Goal: Task Accomplishment & Management: Use online tool/utility

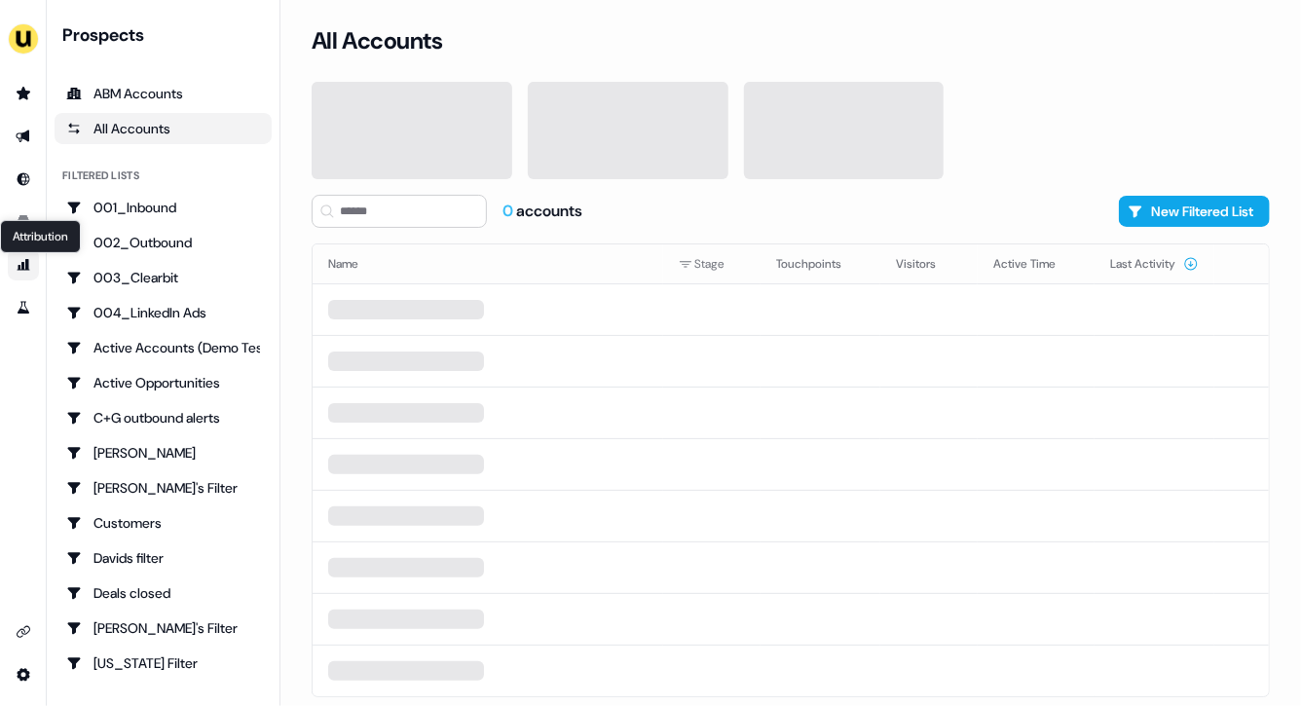
click at [22, 262] on icon "Go to attribution" at bounding box center [24, 265] width 13 height 12
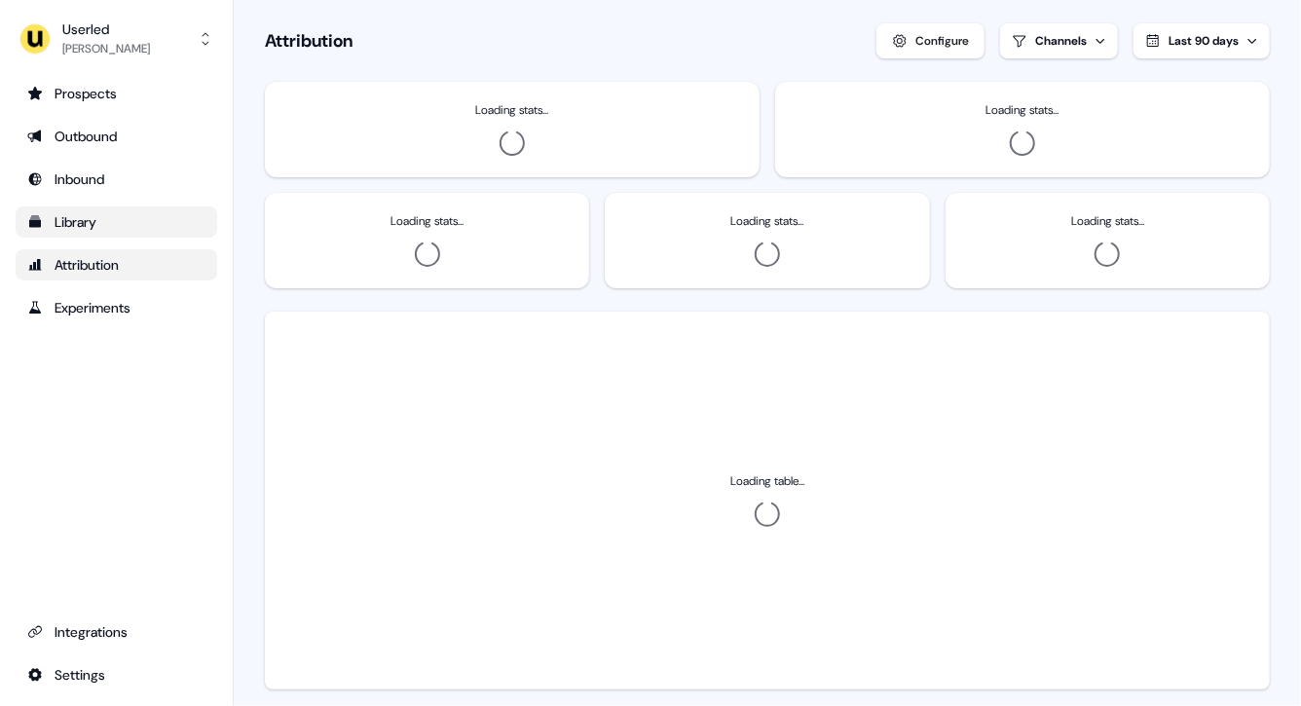
click at [44, 227] on div "Library" at bounding box center [116, 221] width 178 height 19
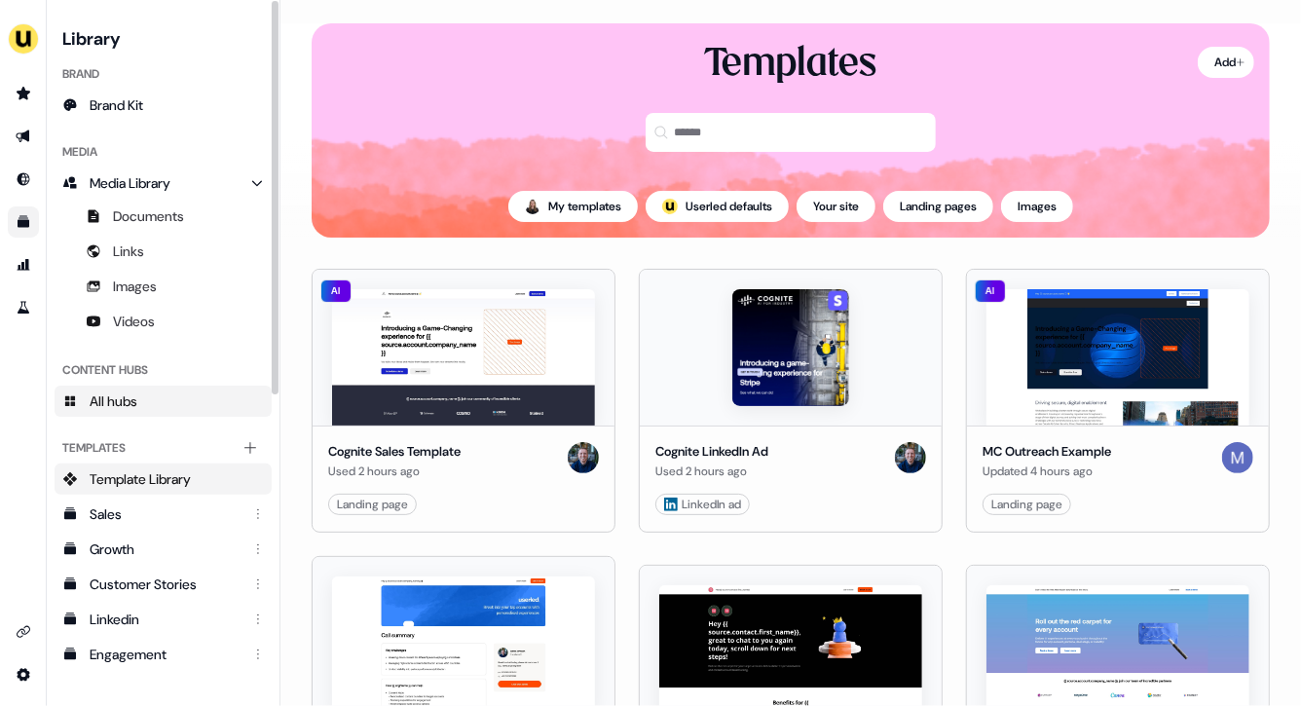
click at [129, 392] on span "All hubs" at bounding box center [114, 400] width 48 height 19
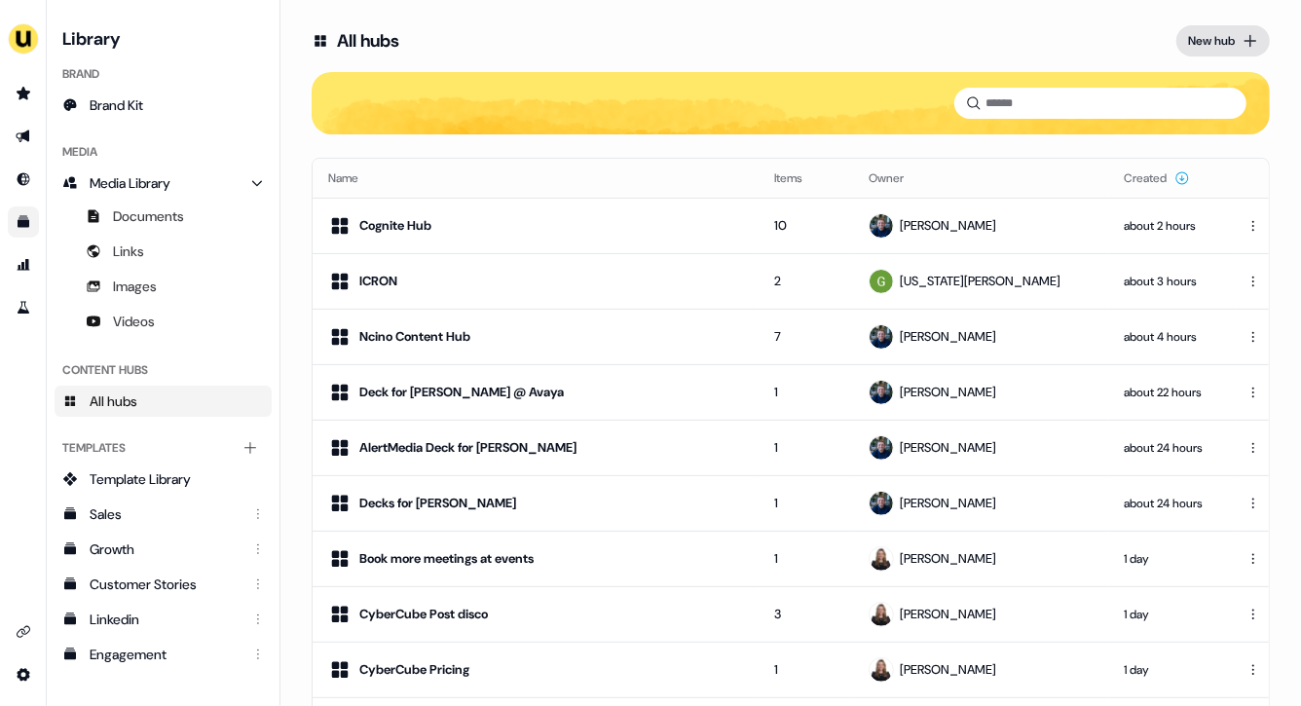
click at [1199, 31] on div "New hub" at bounding box center [1211, 40] width 47 height 19
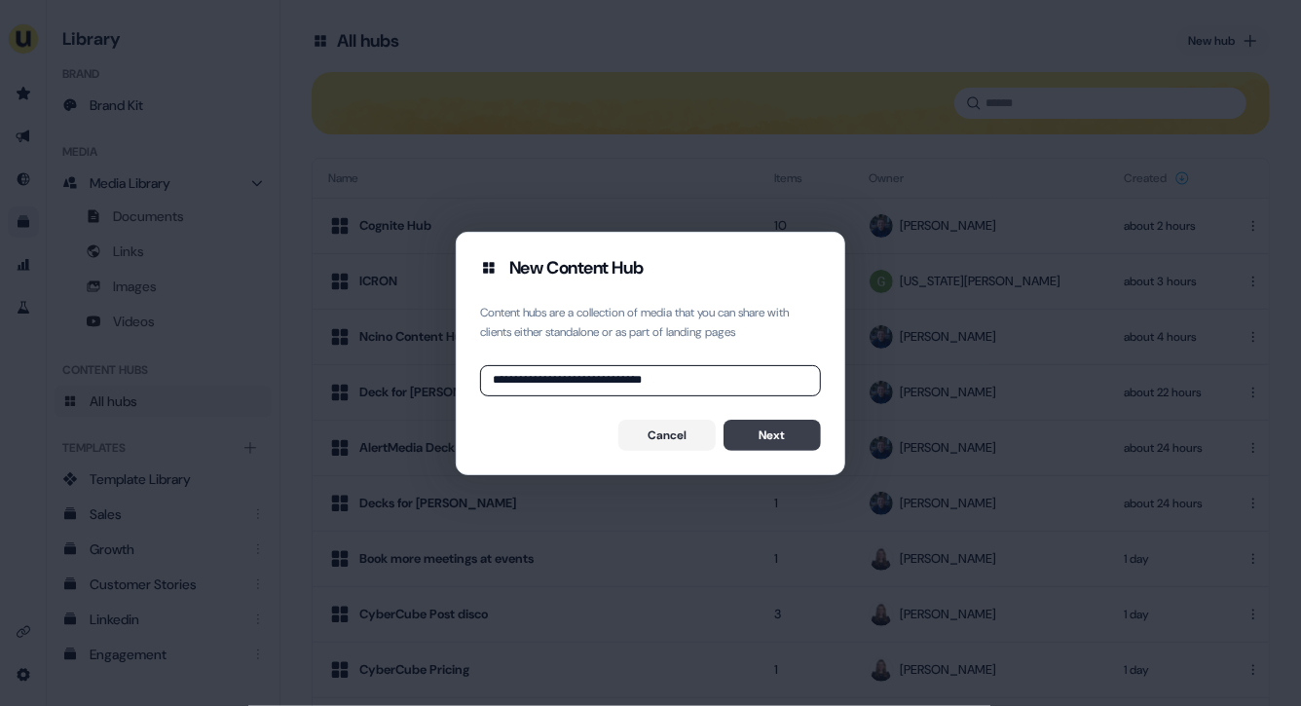
type input "**********"
click at [804, 432] on button "Next" at bounding box center [771, 435] width 97 height 31
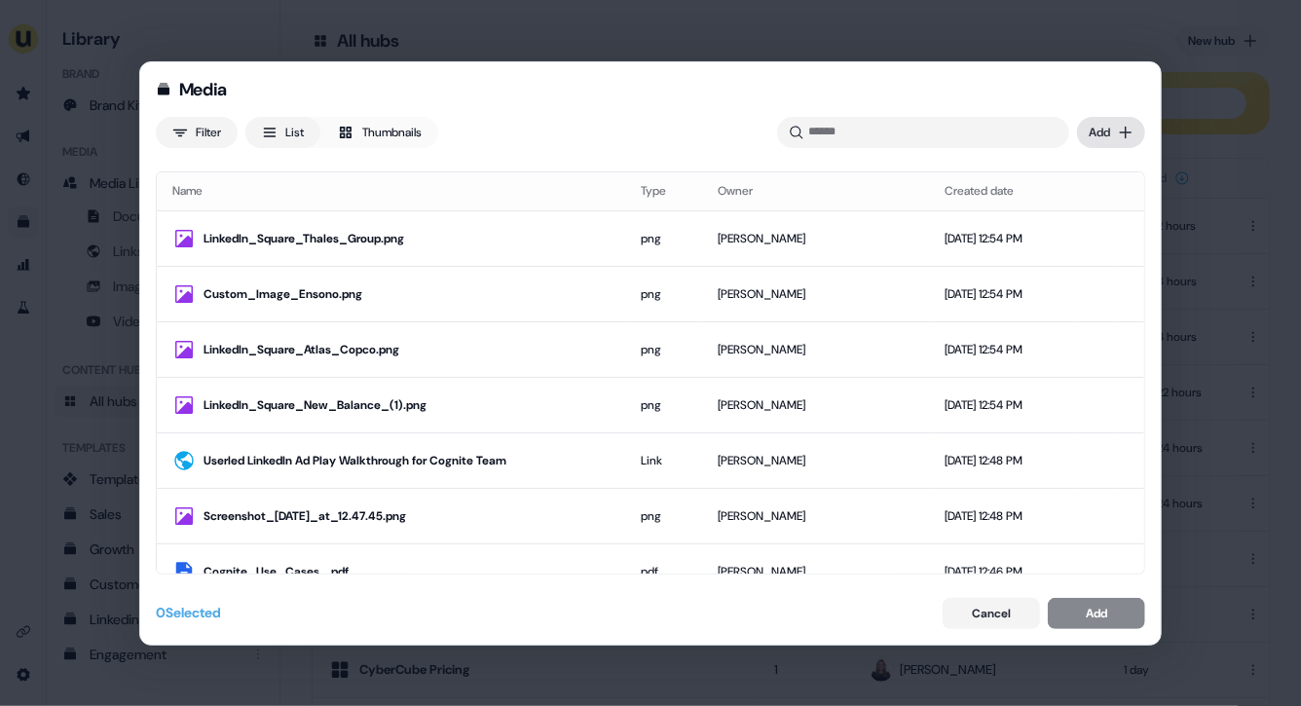
click at [1111, 133] on div "Media Filter List Thumbnails Uploaded Add Name Type Owner Created date LinkedIn…" at bounding box center [650, 353] width 1301 height 706
click at [1079, 176] on div "Upload files" at bounding box center [1082, 172] width 115 height 31
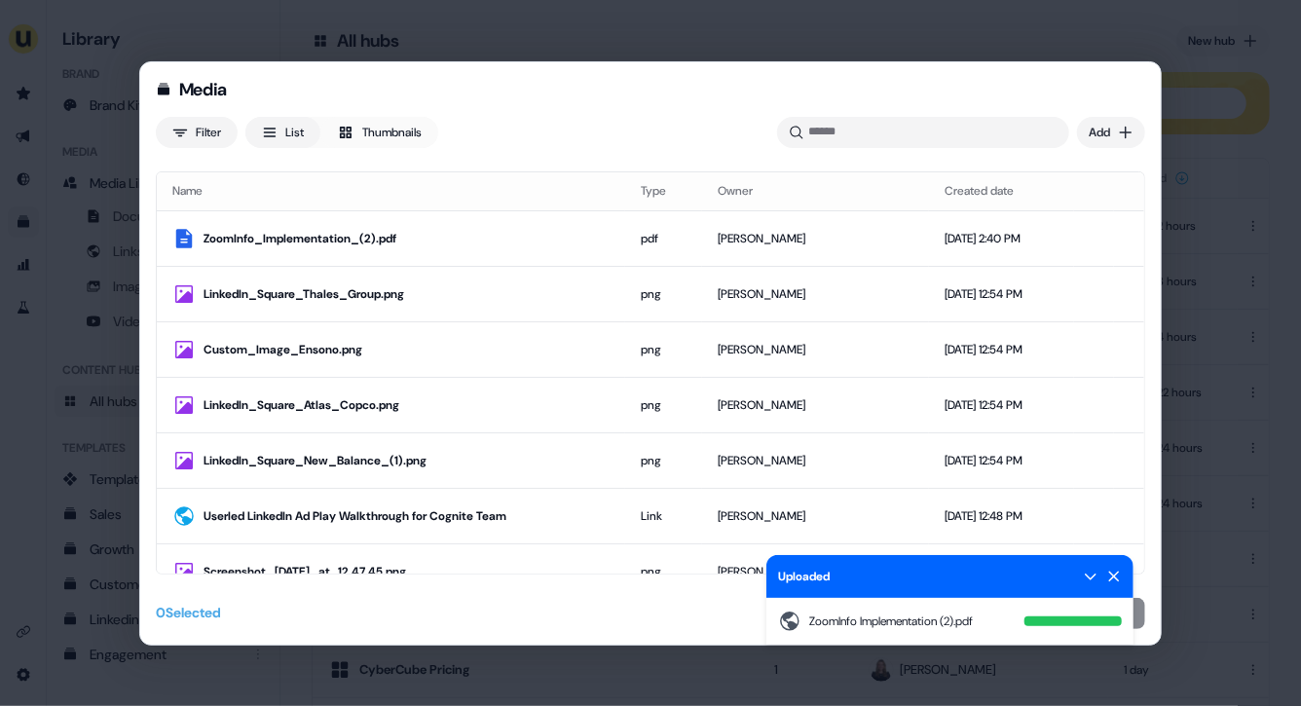
click at [1143, 591] on div "Media Filter List Thumbnails Uploaded ZoomInfo Implementation (2).pdf Add Name …" at bounding box center [650, 353] width 1022 height 584
click at [1137, 583] on div "Media Filter List Thumbnails Uploaded ZoomInfo Implementation (2).pdf Add Name …" at bounding box center [650, 353] width 1022 height 584
click at [1117, 572] on icon at bounding box center [1114, 577] width 16 height 16
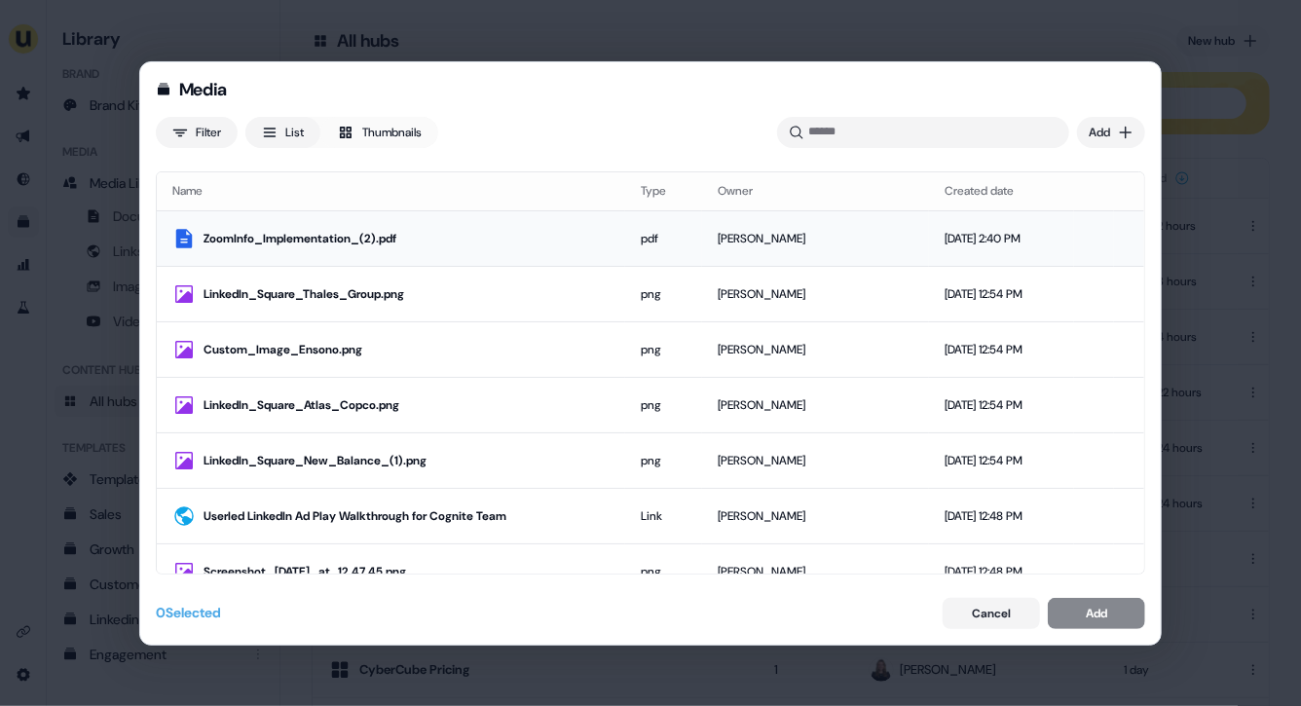
click at [929, 226] on td "[DATE] 2:40 PM" at bounding box center [1001, 238] width 145 height 55
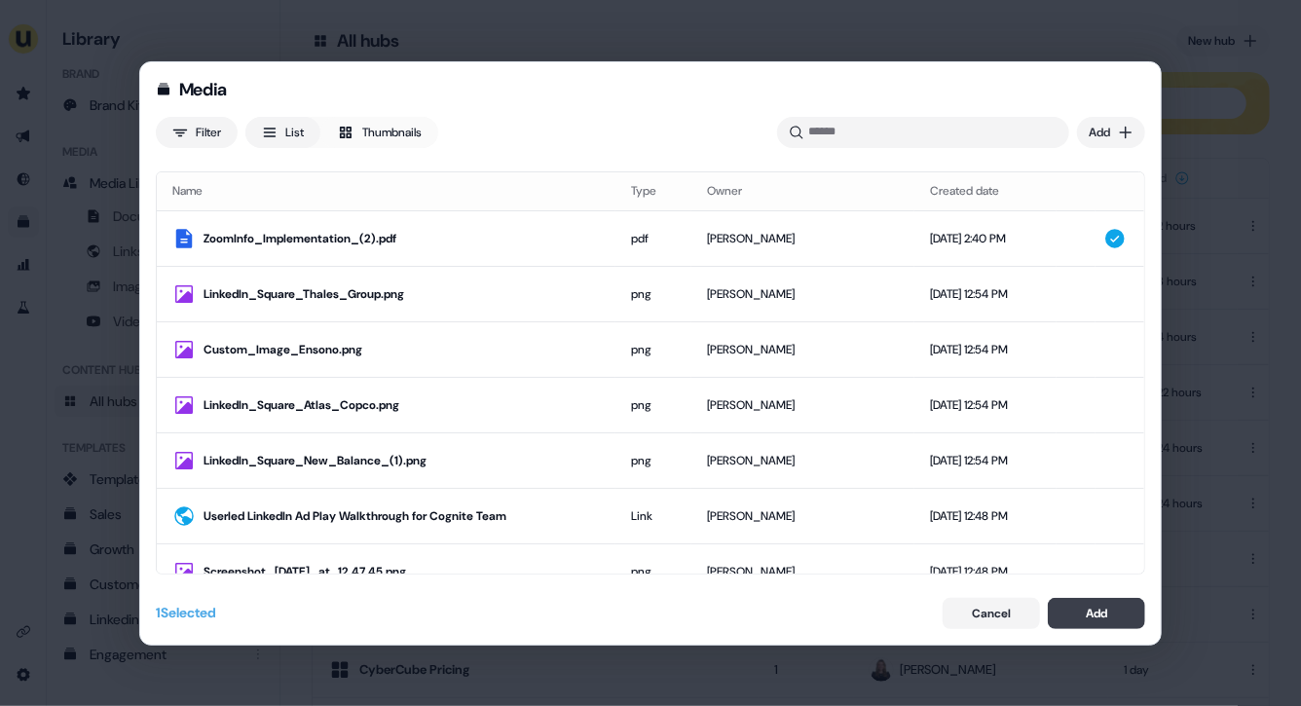
click at [1101, 611] on div "Add" at bounding box center [1096, 613] width 21 height 19
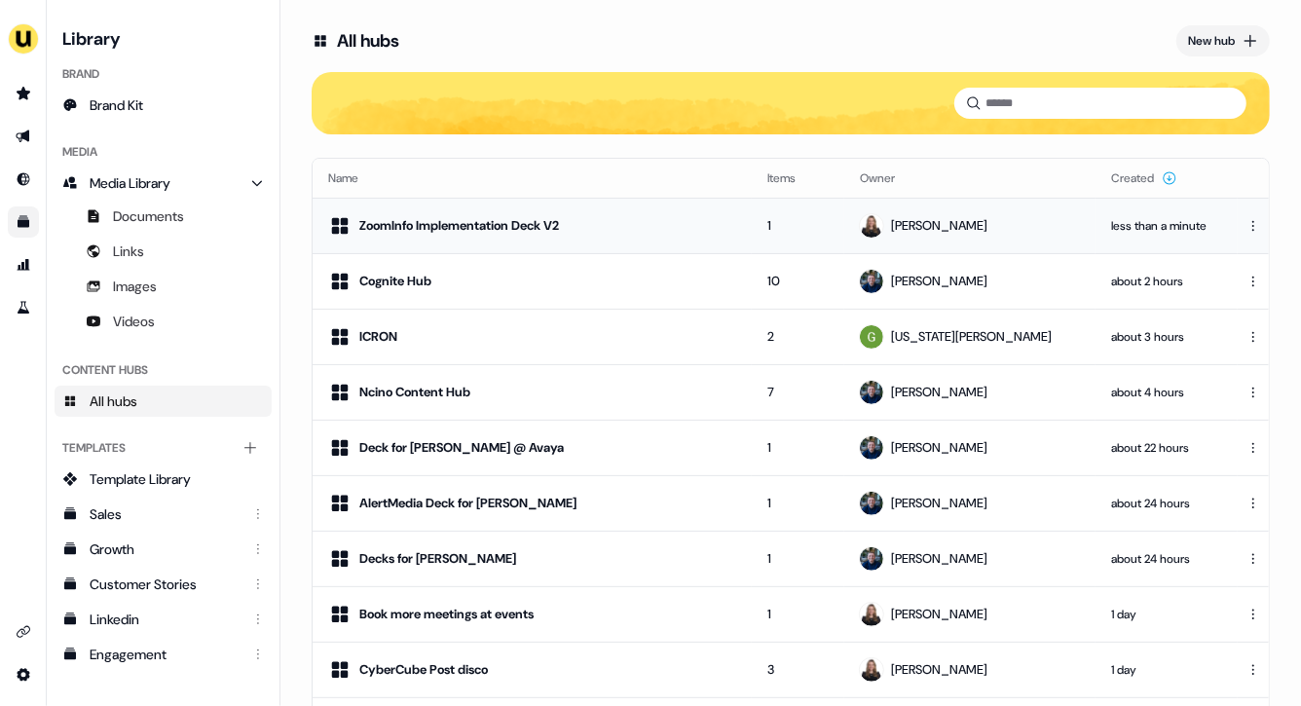
click at [673, 239] on td "ZoomInfo Implementation Deck V2" at bounding box center [532, 225] width 439 height 55
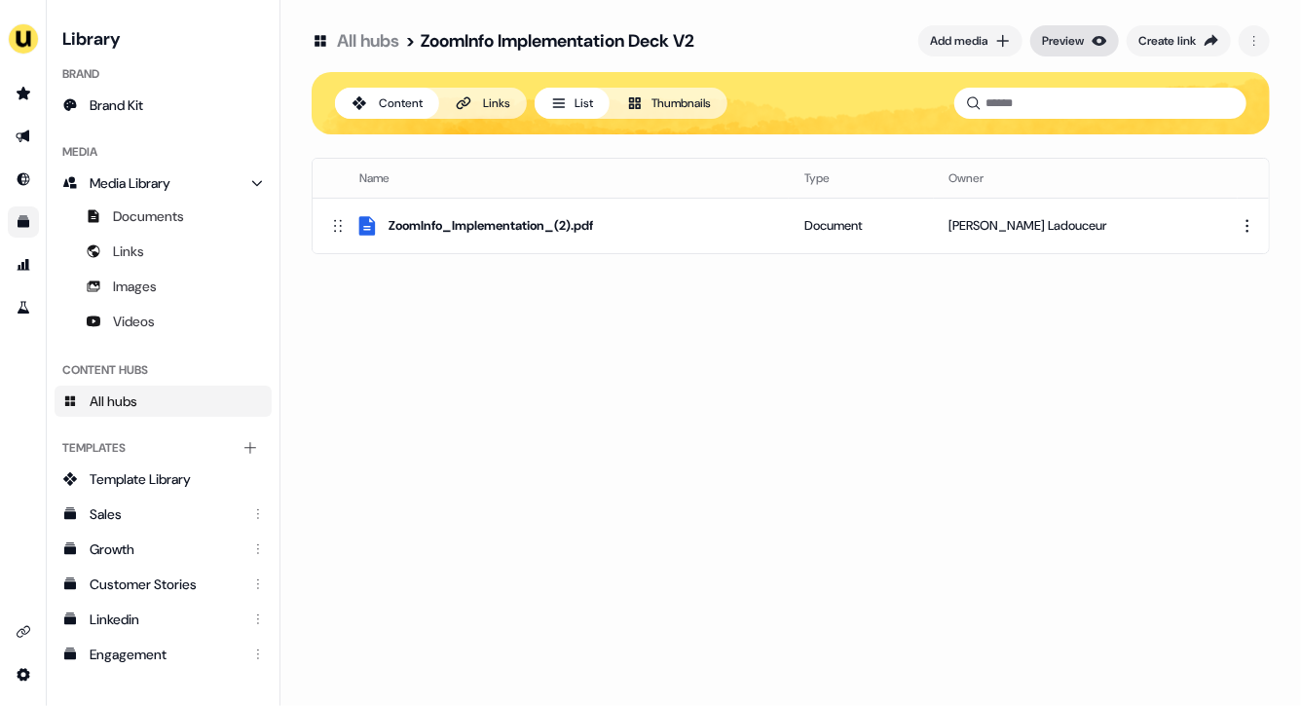
click at [1054, 42] on div "Preview" at bounding box center [1063, 40] width 42 height 19
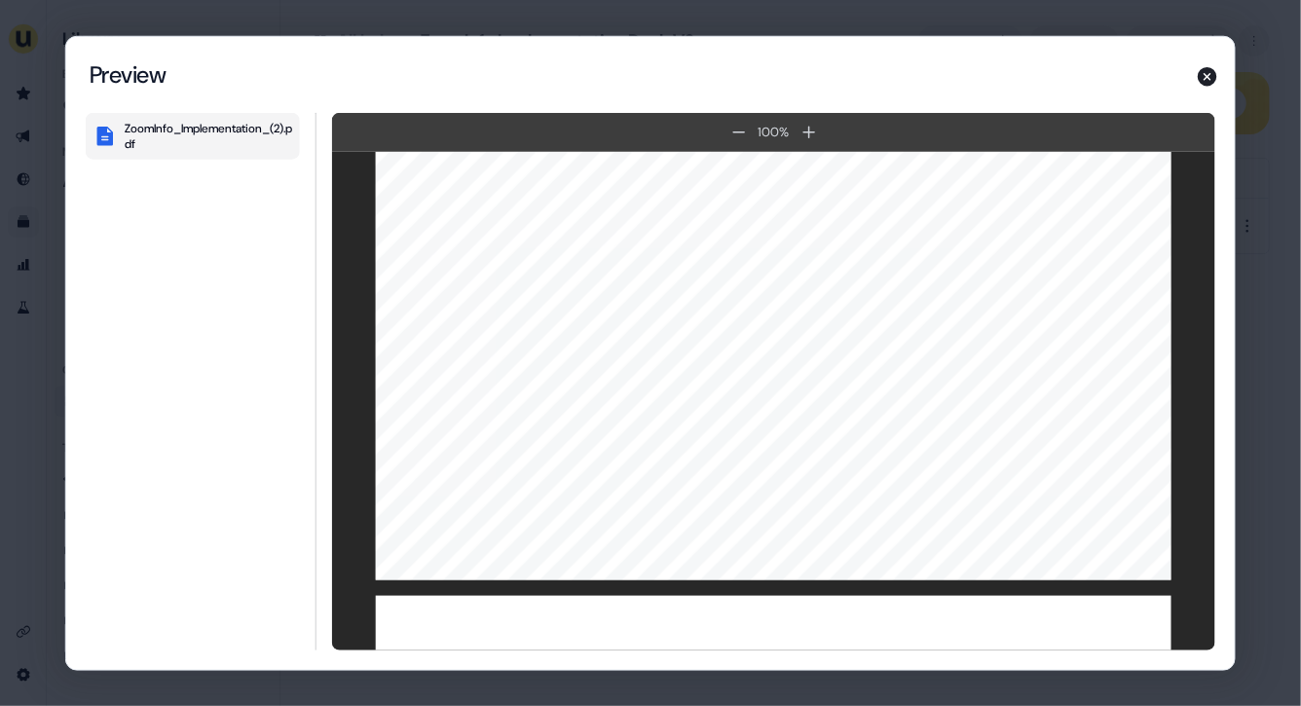
scroll to position [4660, 0]
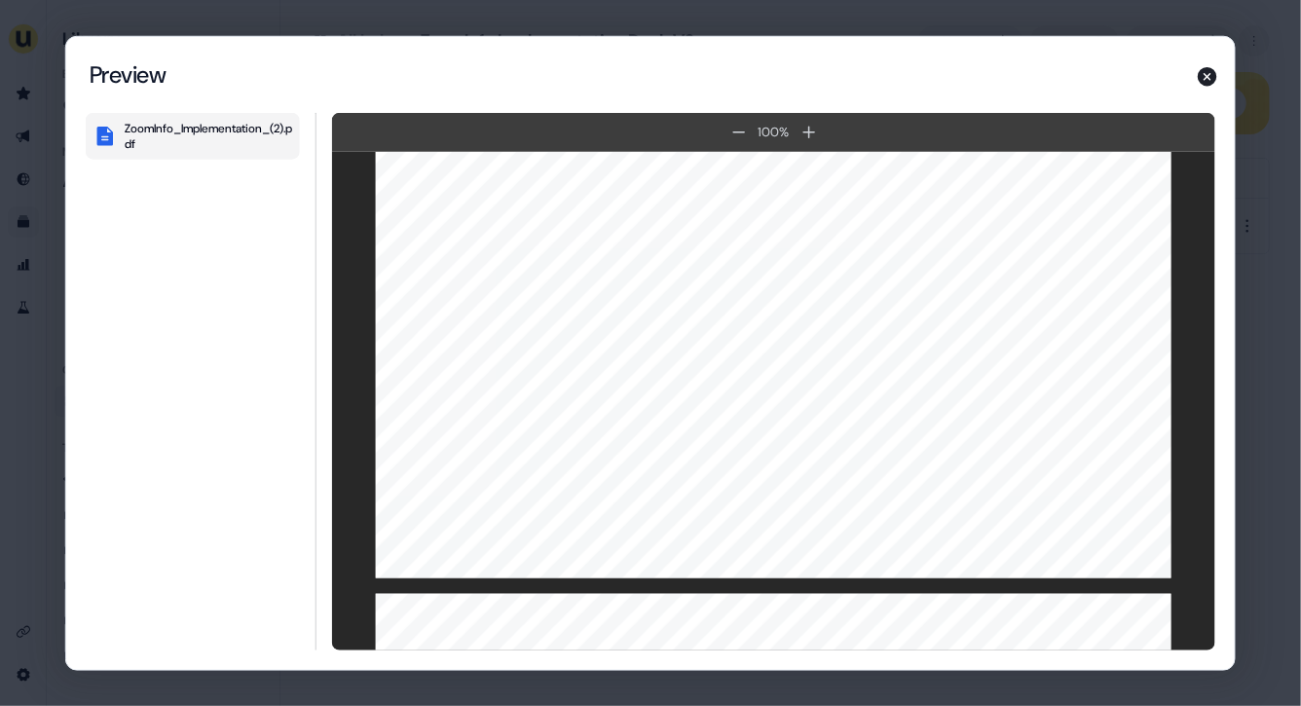
click at [1001, 59] on div "Preview" at bounding box center [650, 74] width 1168 height 76
click at [1216, 28] on div "Content Hub Preview Preview ZoomInfo_Implementation_(2).pdf 100 % 100 % ZoomInf…" at bounding box center [650, 353] width 1301 height 706
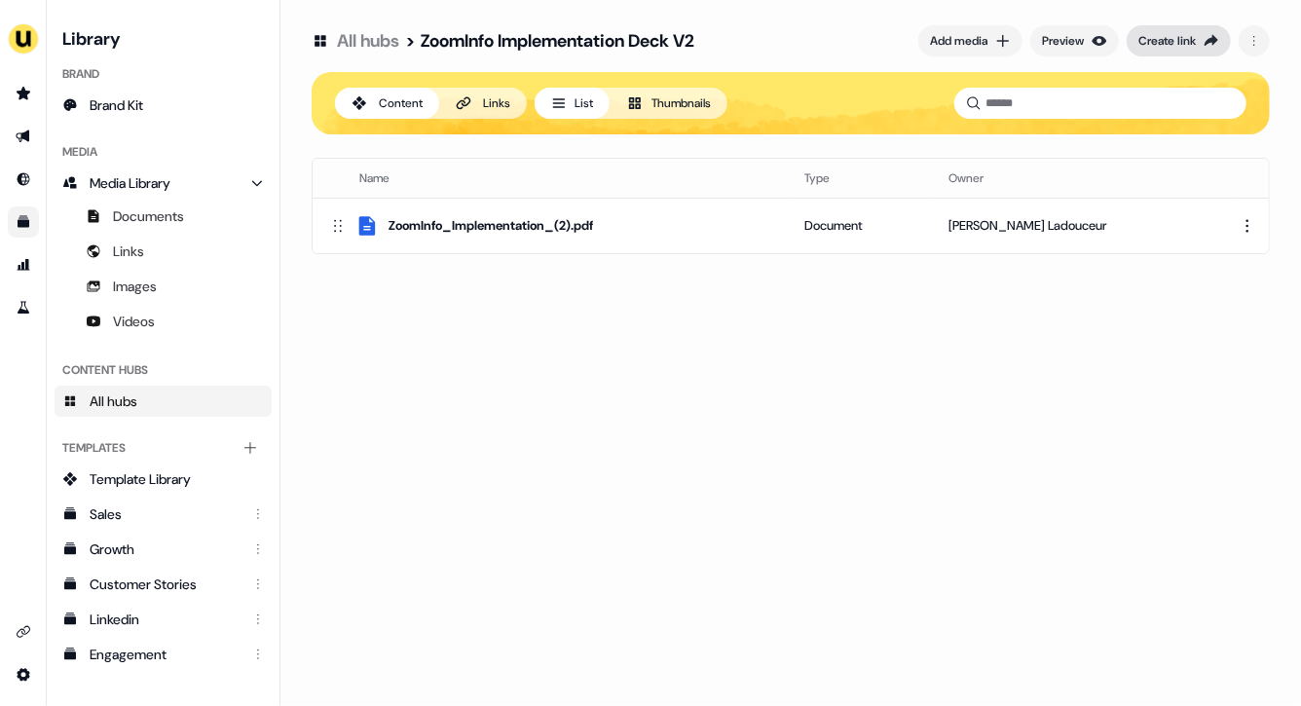
click at [1185, 44] on div "Create link" at bounding box center [1166, 40] width 57 height 19
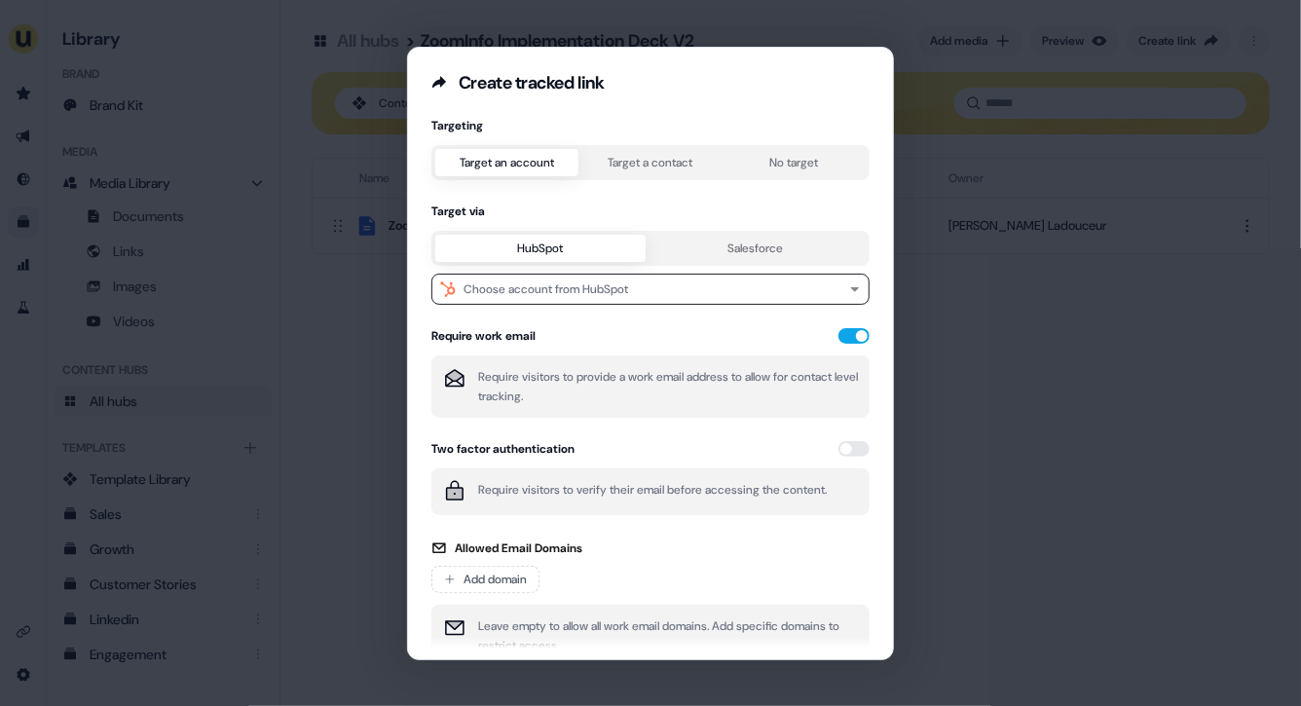
click at [645, 163] on button "Target a contact" at bounding box center [649, 162] width 143 height 27
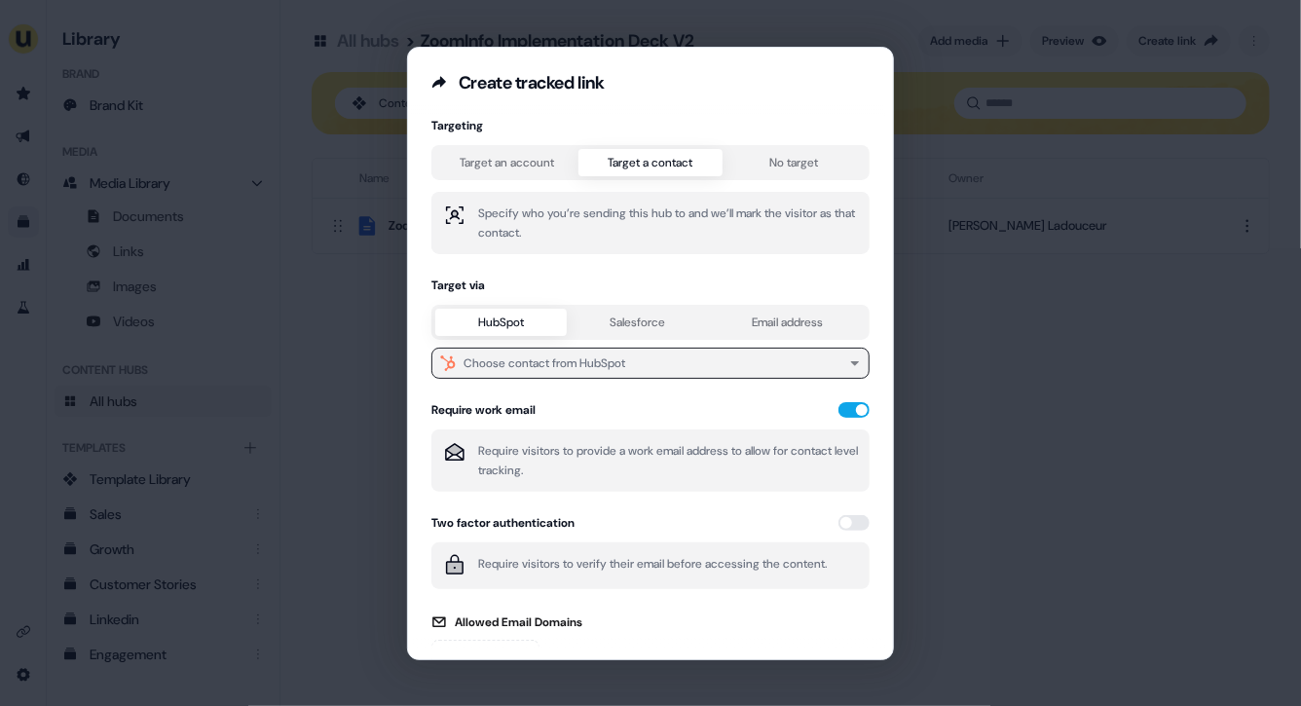
click at [523, 366] on div "Choose contact from HubSpot" at bounding box center [544, 362] width 162 height 19
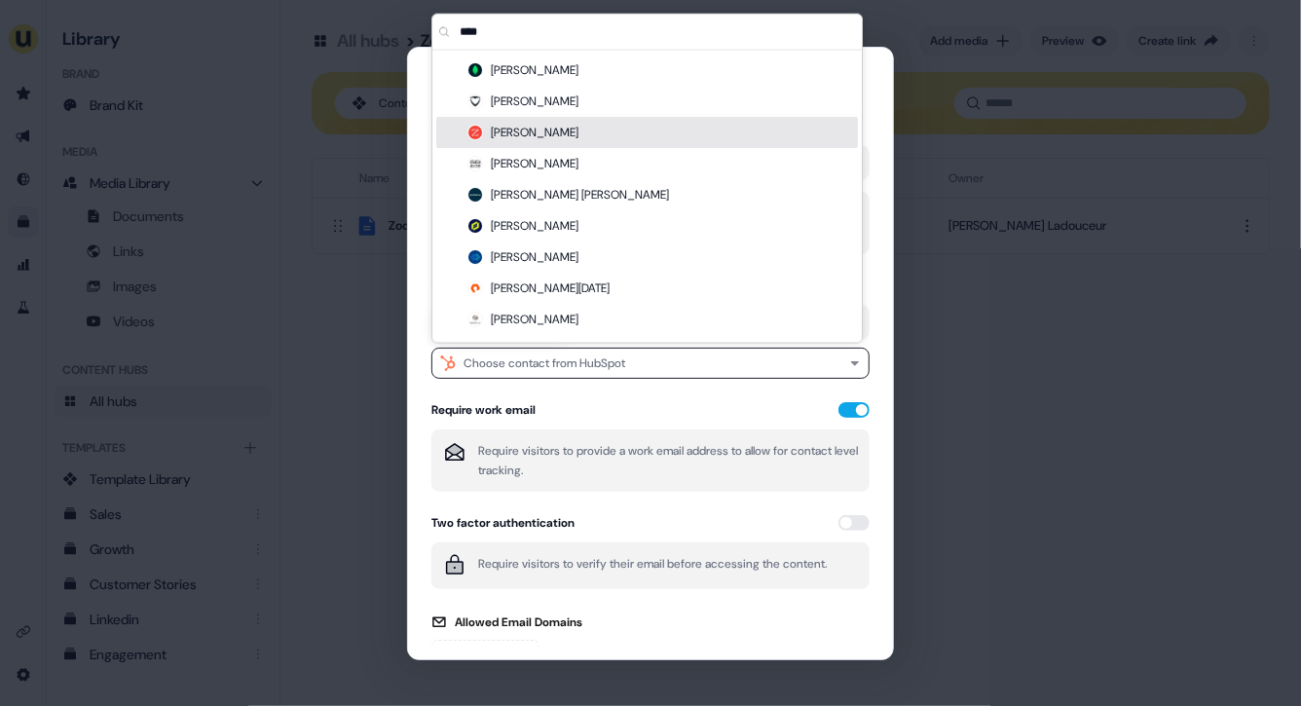
type input "****"
click at [567, 133] on div "[PERSON_NAME]" at bounding box center [647, 132] width 422 height 31
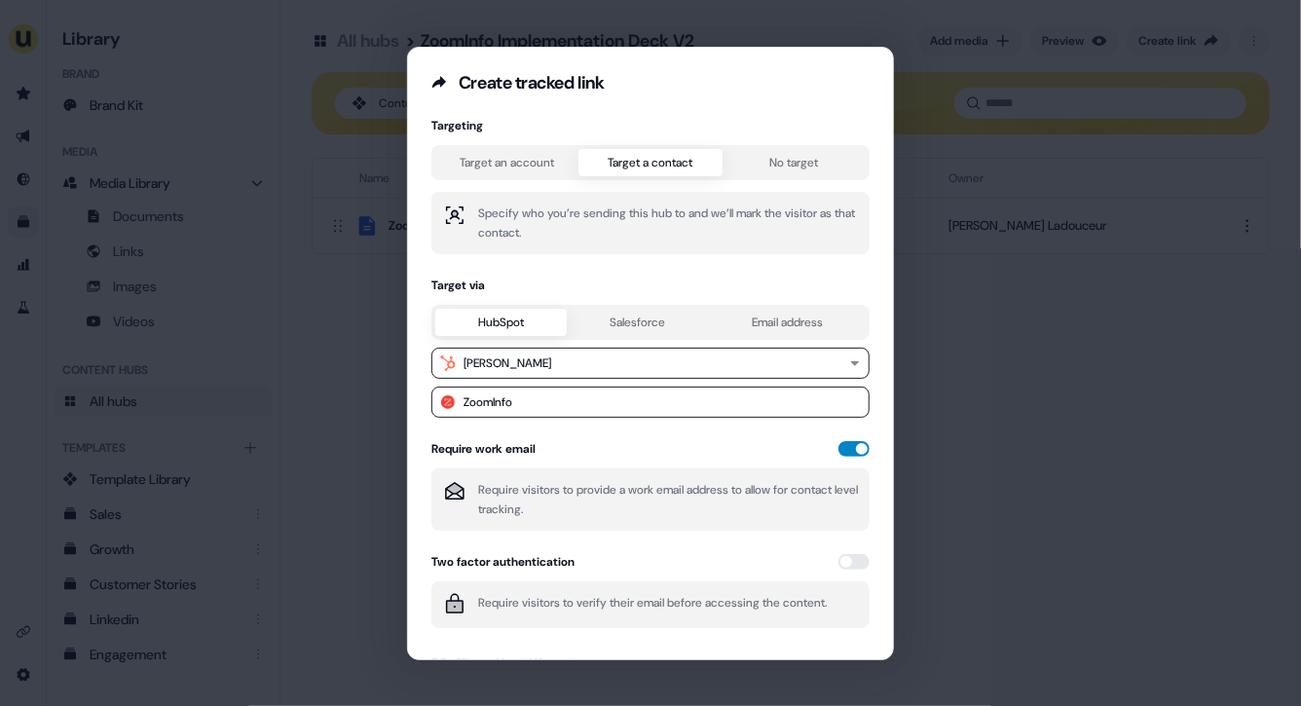
click at [849, 443] on button "button" at bounding box center [853, 449] width 31 height 16
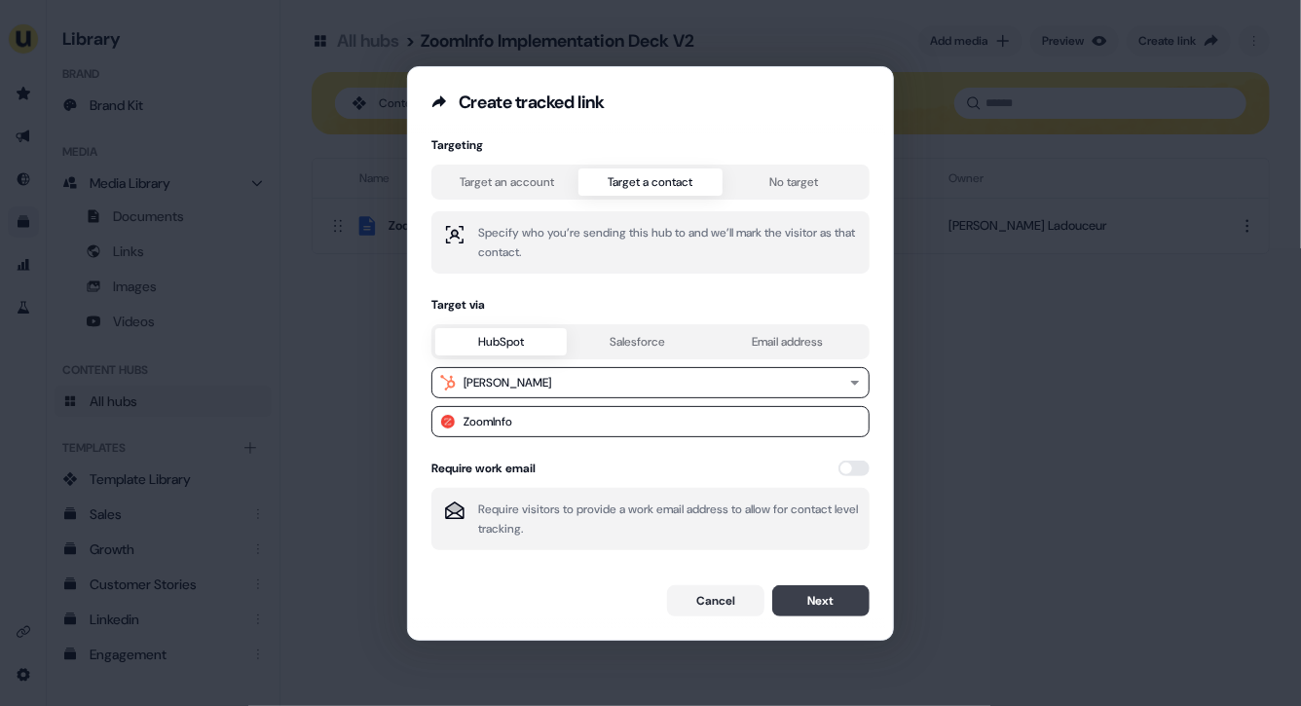
click at [811, 604] on button "Next" at bounding box center [820, 600] width 97 height 31
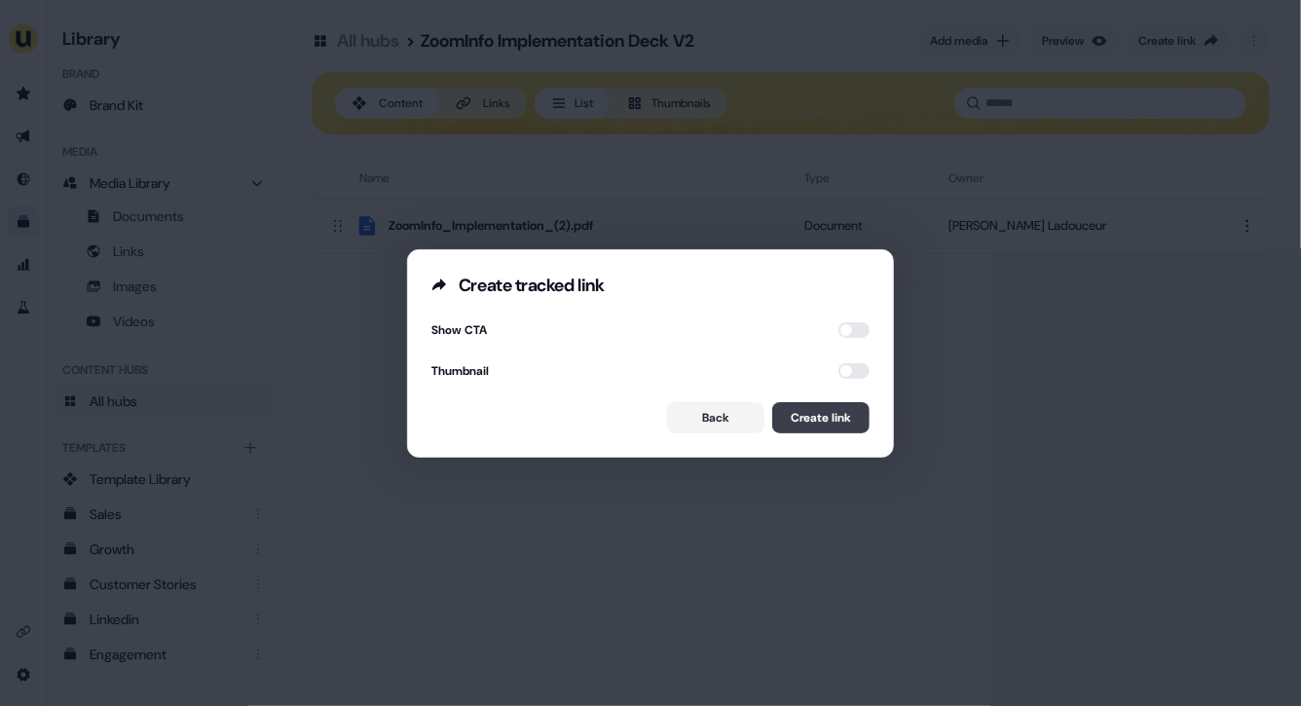
click at [814, 422] on button "Create link" at bounding box center [820, 417] width 97 height 31
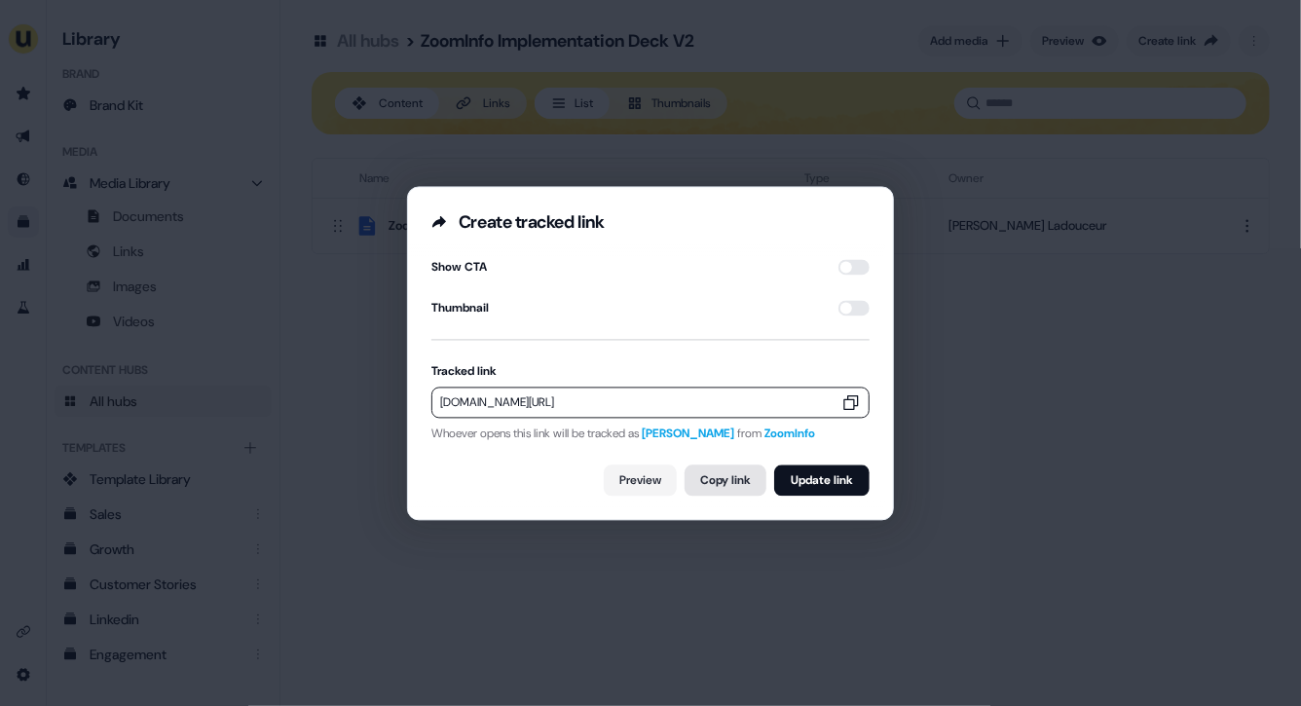
click at [709, 485] on button "Copy link" at bounding box center [725, 479] width 82 height 31
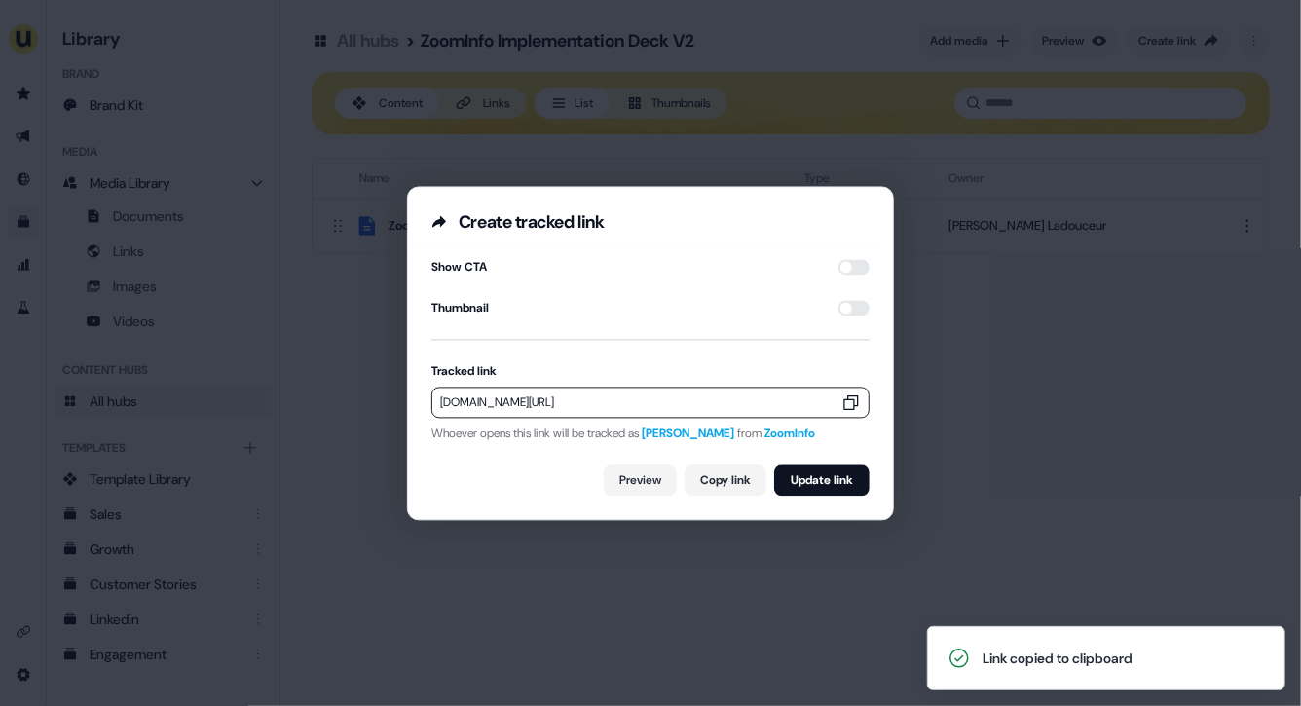
click at [1016, 345] on div "Create tracked link Show CTA Thumbnail Tracked link [DOMAIN_NAME][URL] Whoever …" at bounding box center [650, 353] width 1301 height 706
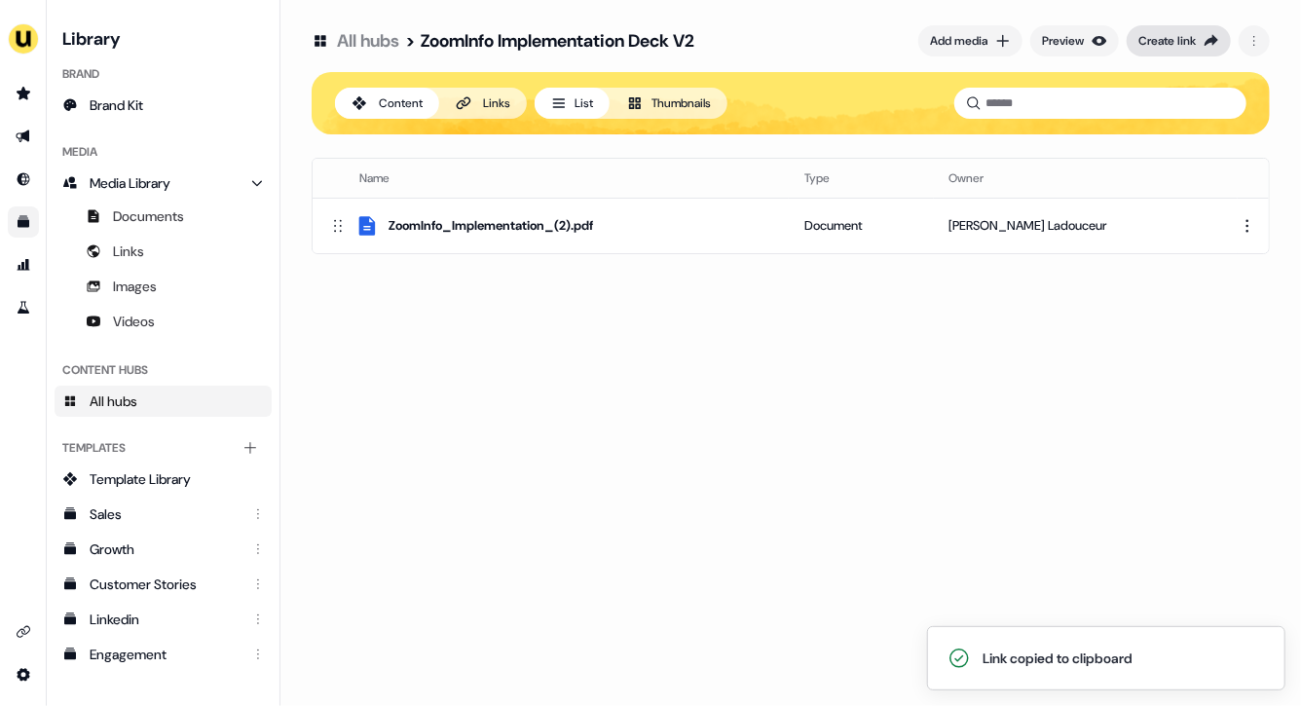
click at [1172, 50] on div "Create link" at bounding box center [1166, 40] width 57 height 19
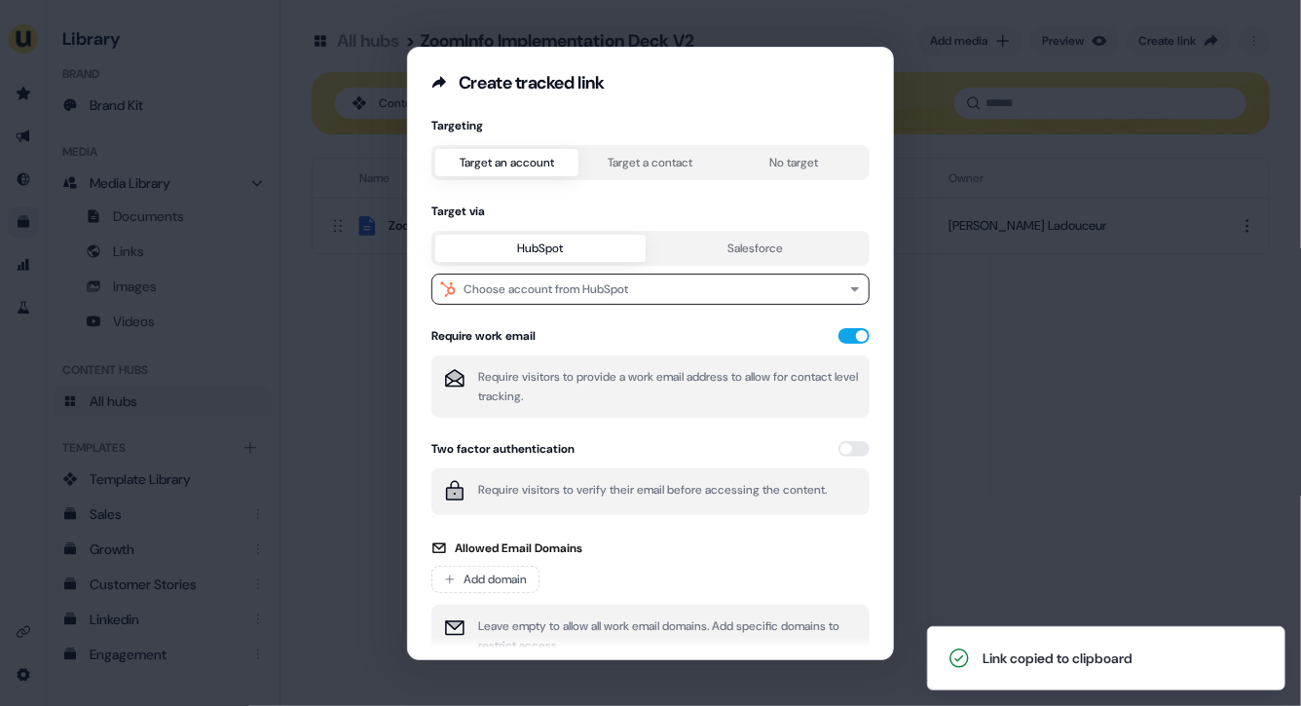
click at [658, 169] on button "Target a contact" at bounding box center [649, 162] width 143 height 27
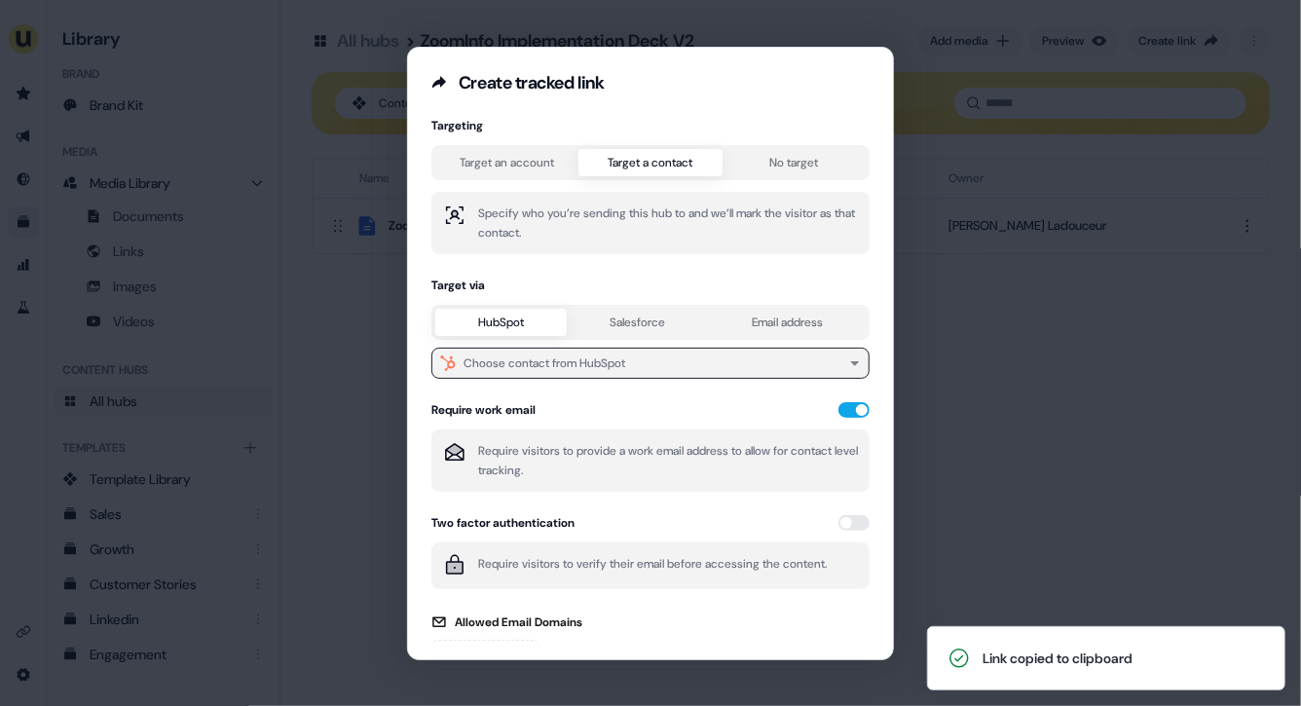
click at [536, 356] on div "Choose contact from HubSpot" at bounding box center [544, 362] width 162 height 19
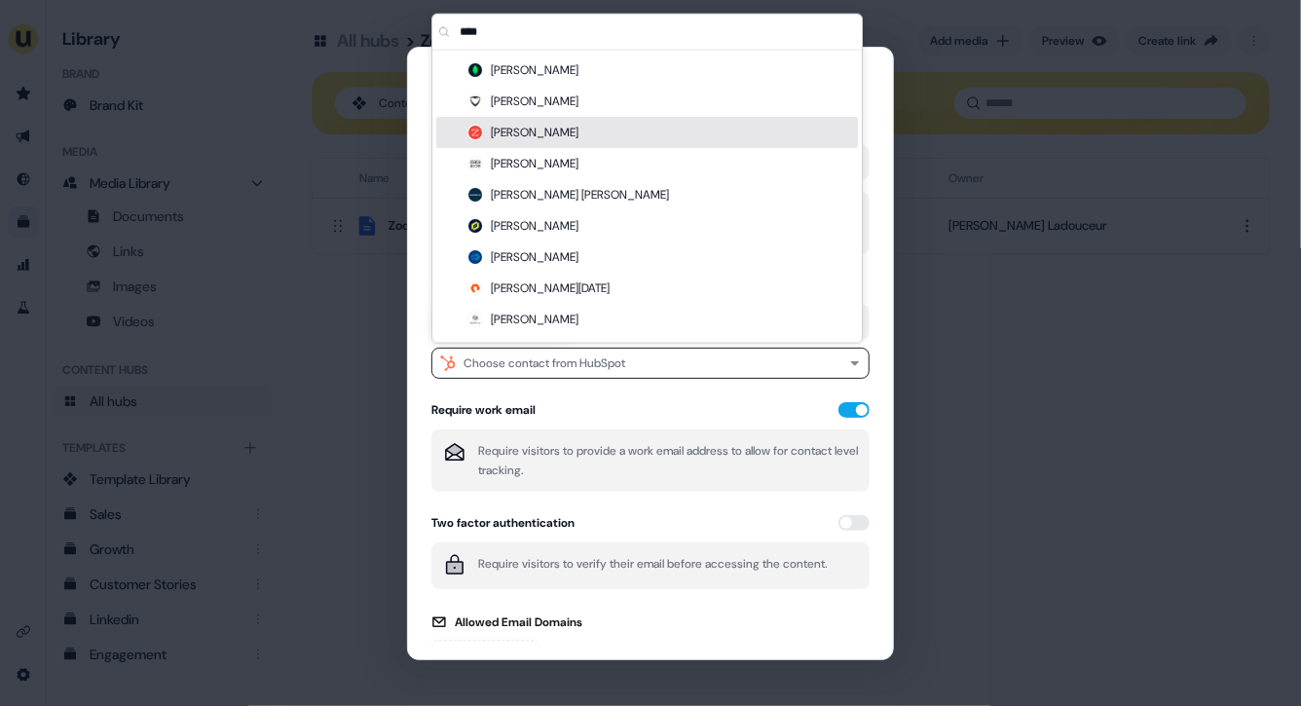
type input "****"
click at [572, 133] on div "[PERSON_NAME]" at bounding box center [647, 132] width 422 height 31
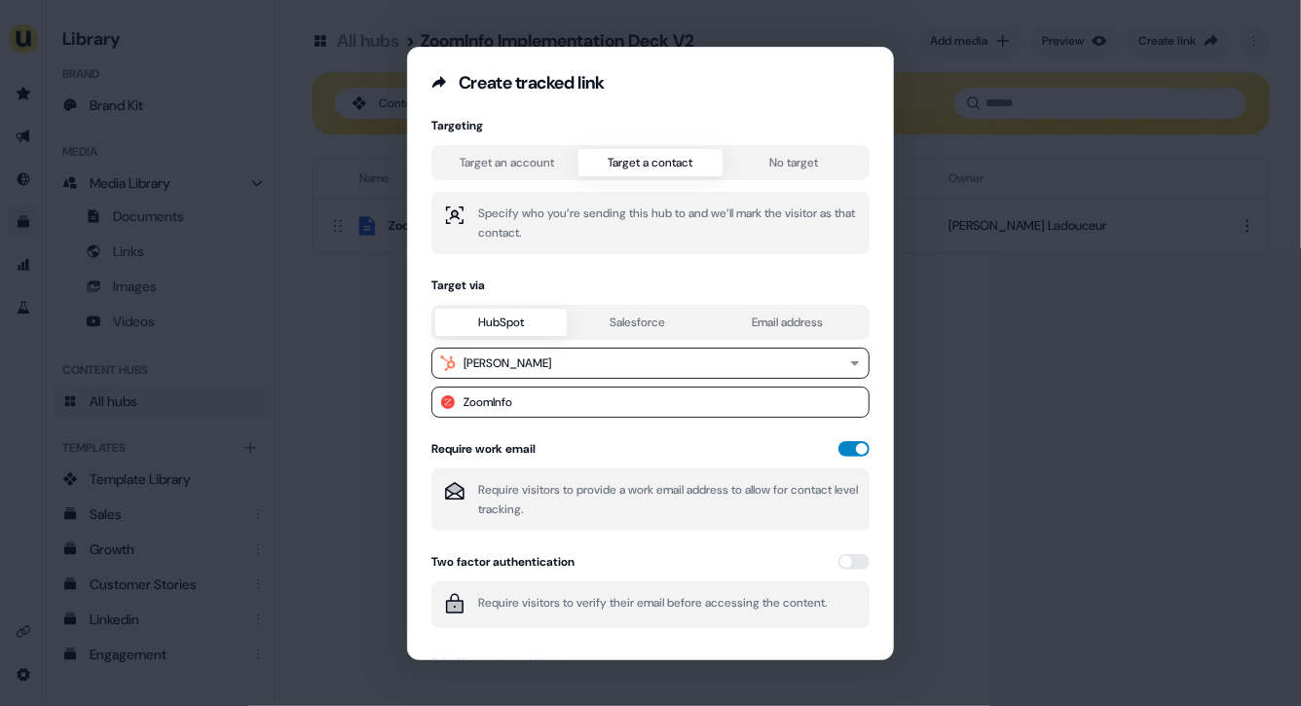
click at [854, 446] on button "button" at bounding box center [853, 449] width 31 height 16
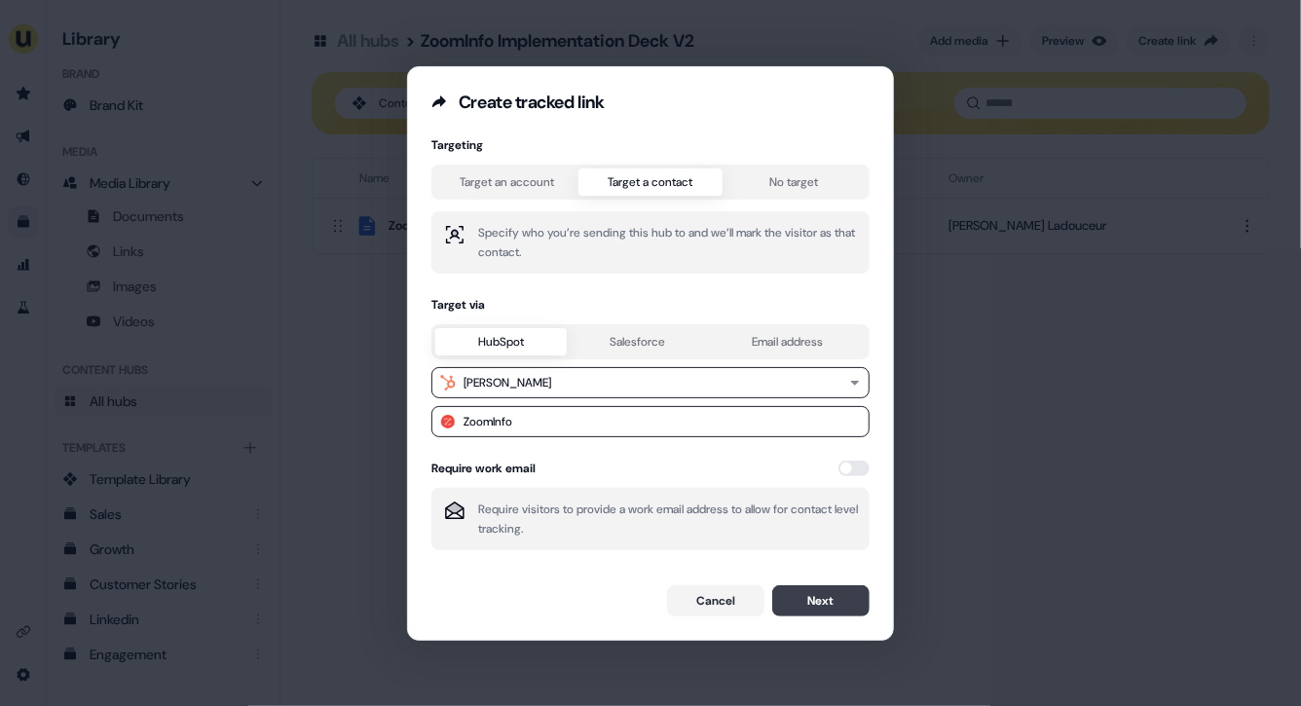
click at [819, 605] on button "Next" at bounding box center [820, 600] width 97 height 31
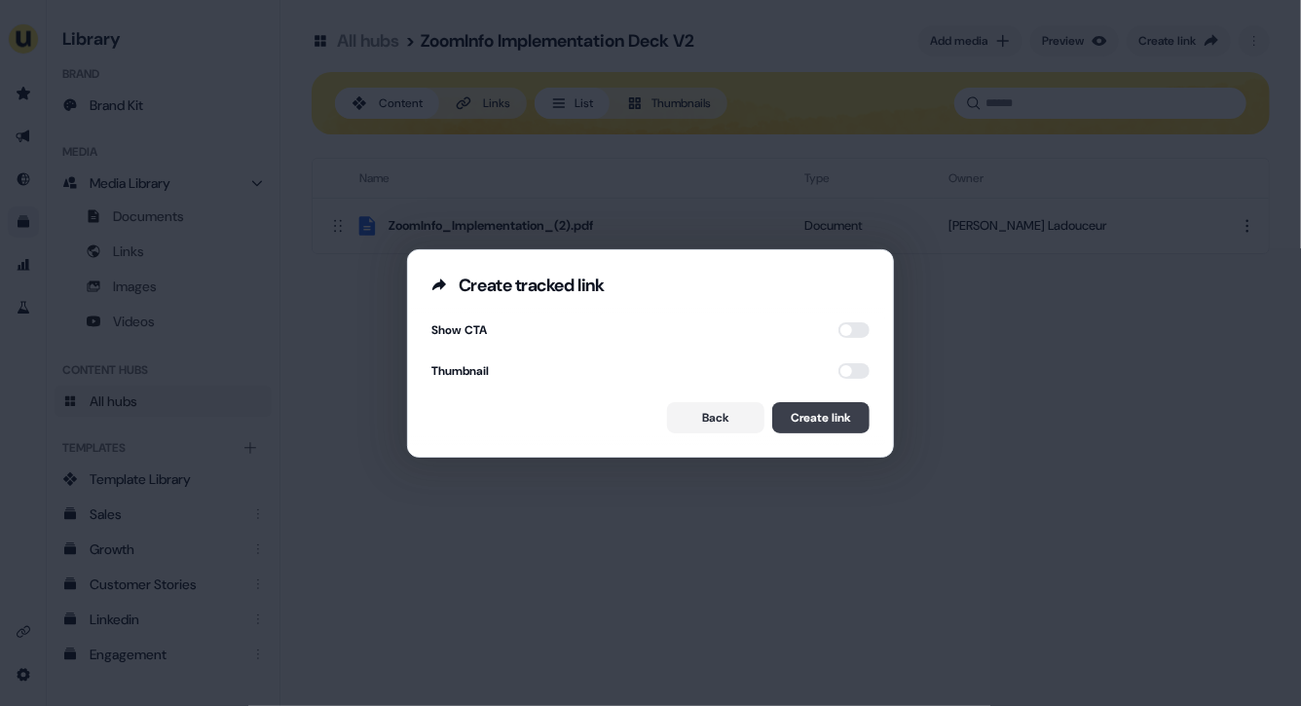
click at [809, 419] on button "Create link" at bounding box center [820, 417] width 97 height 31
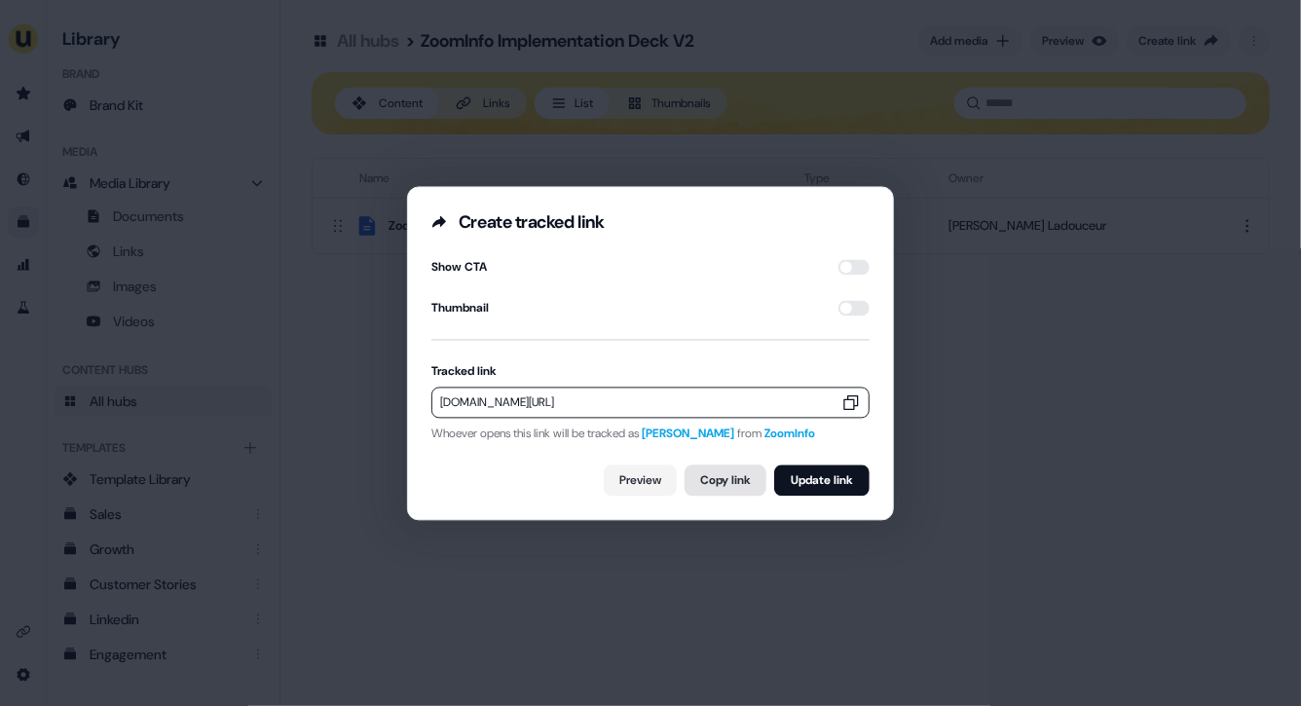
click at [734, 484] on button "Copy link" at bounding box center [725, 479] width 82 height 31
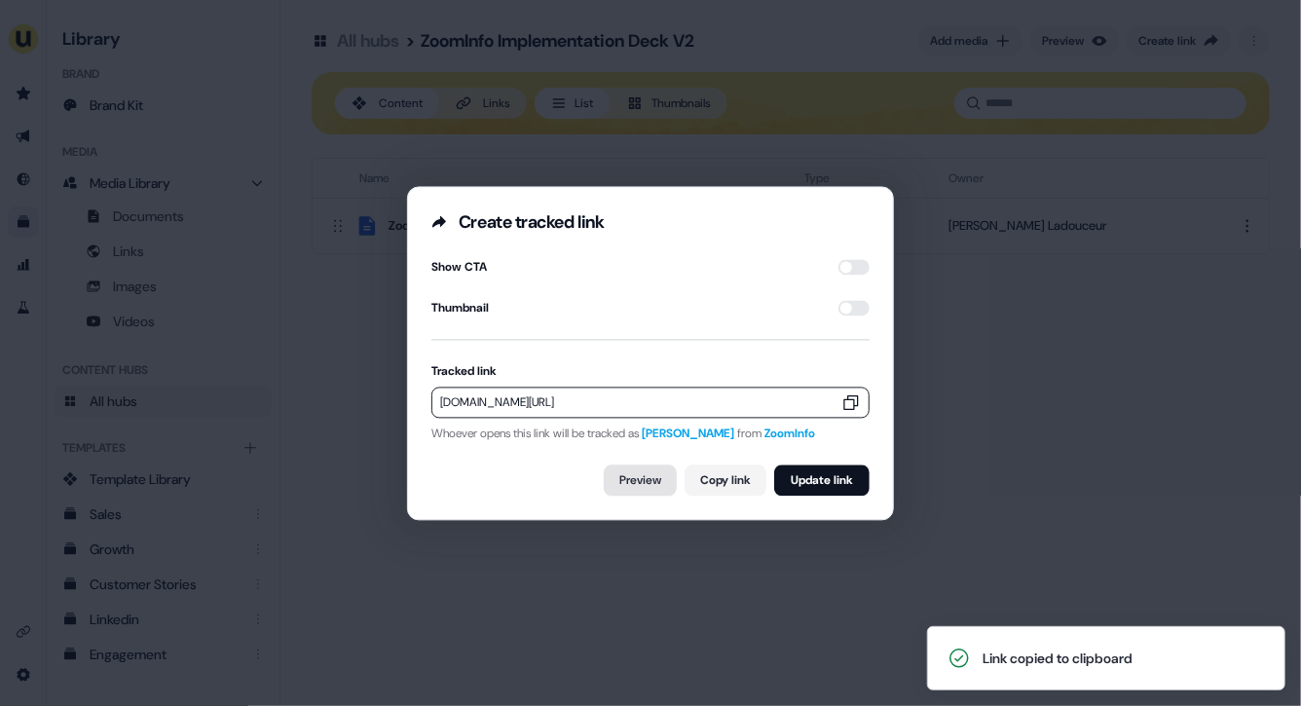
click at [618, 485] on link "Preview" at bounding box center [640, 479] width 73 height 31
click at [730, 484] on button "Copy link" at bounding box center [725, 479] width 82 height 31
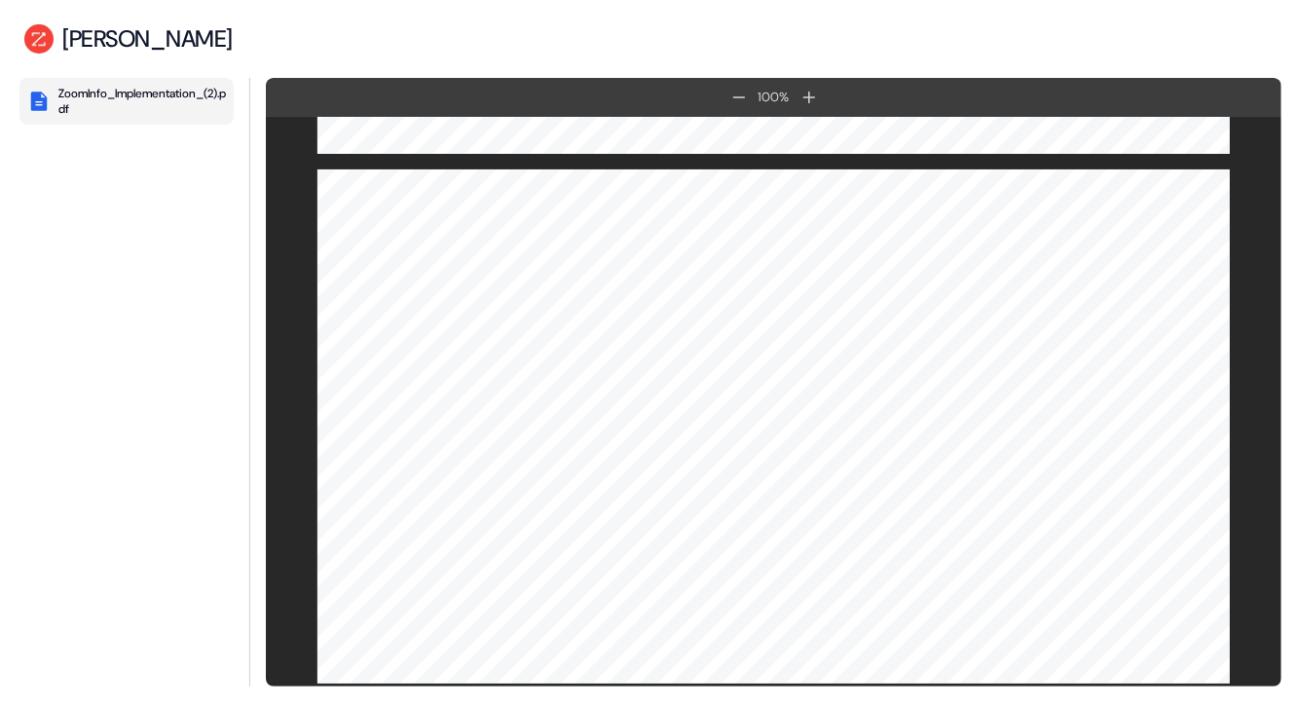
scroll to position [5793, 0]
